Goal: Information Seeking & Learning: Understand process/instructions

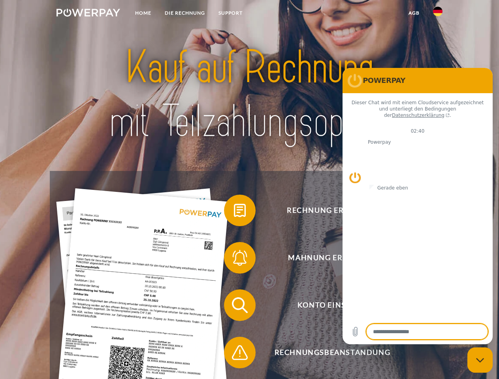
click at [88, 14] on img at bounding box center [89, 13] width 64 height 8
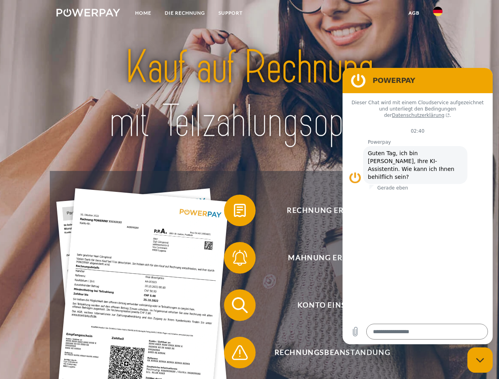
click at [438, 14] on img at bounding box center [437, 11] width 9 height 9
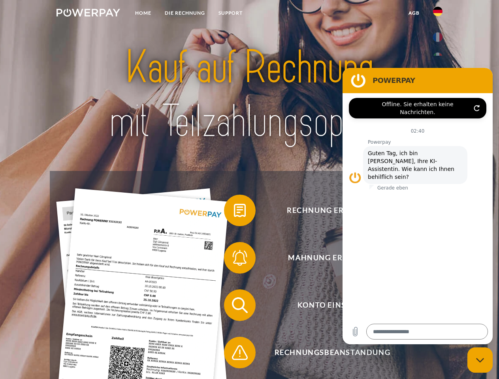
click at [414, 13] on link "agb" at bounding box center [414, 13] width 25 height 14
click at [234, 212] on span at bounding box center [228, 211] width 40 height 40
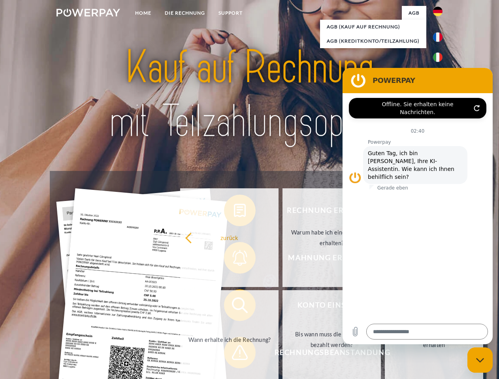
click at [234, 260] on div "Rechnung erhalten? Mahnung erhalten? Konto einsehen" at bounding box center [249, 329] width 399 height 316
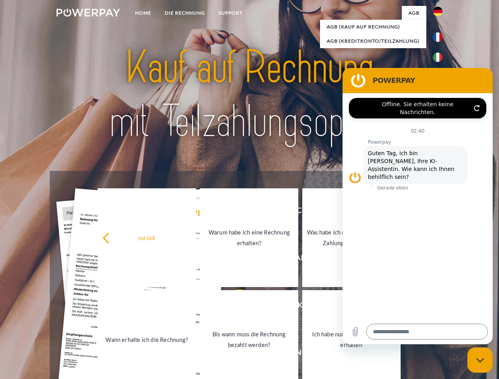
click at [234, 307] on link "Bis wann muss die Rechnung bezahlt werden?" at bounding box center [249, 340] width 98 height 99
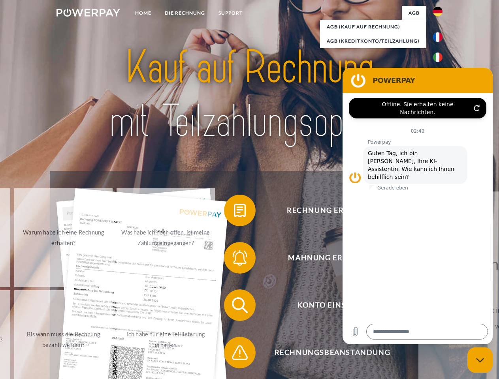
click at [234, 355] on span at bounding box center [228, 353] width 40 height 40
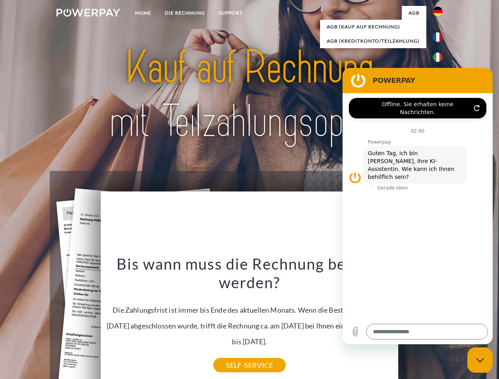
click at [480, 360] on icon "Messaging-Fenster schließen" at bounding box center [480, 360] width 8 height 5
type textarea "*"
